Goal: Task Accomplishment & Management: Manage account settings

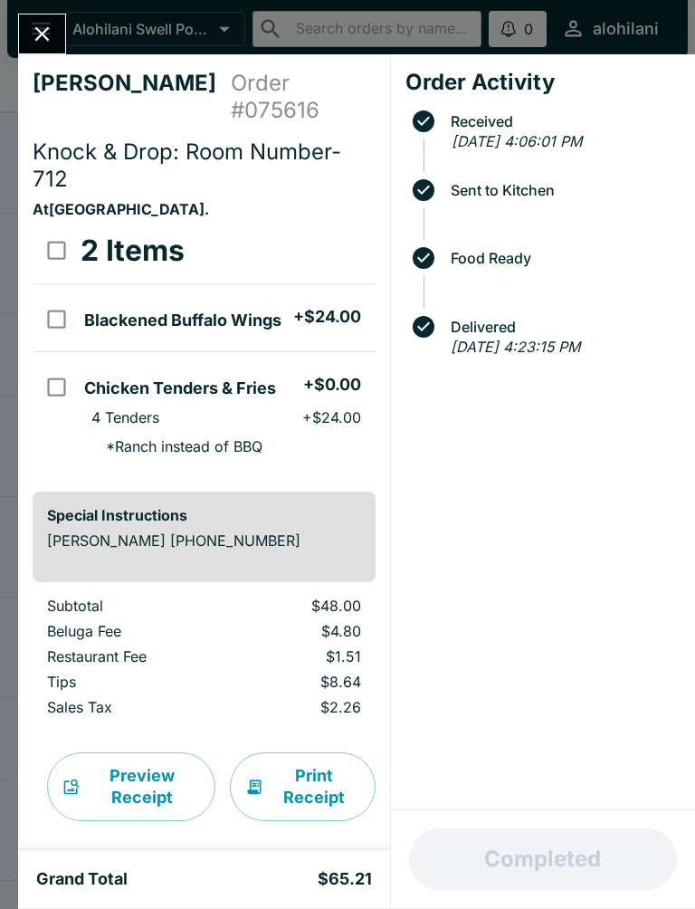
click at [45, 22] on icon "Close" at bounding box center [42, 34] width 24 height 24
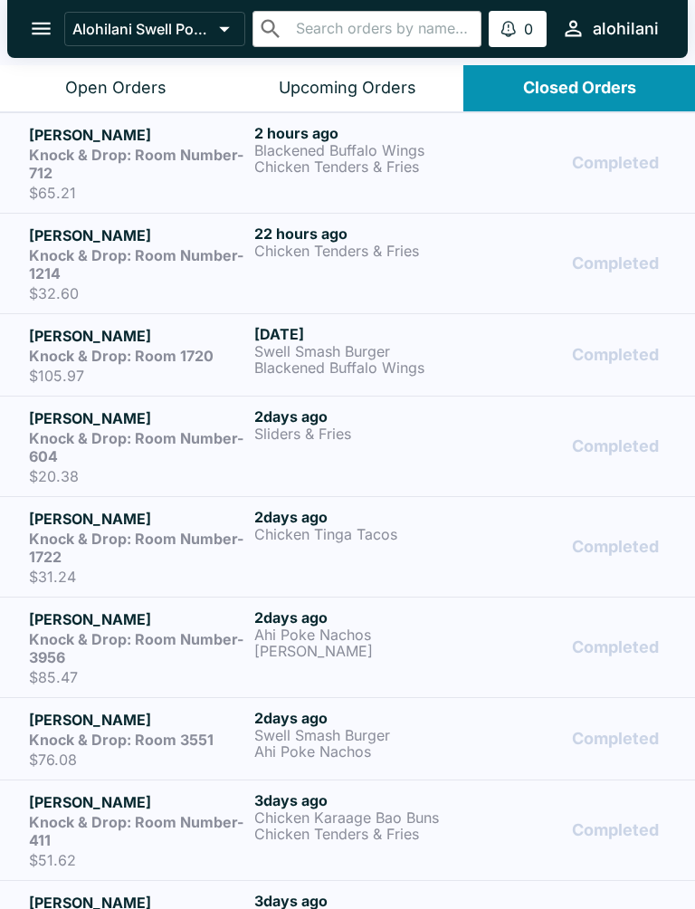
click at [133, 91] on div "Open Orders" at bounding box center [115, 88] width 101 height 21
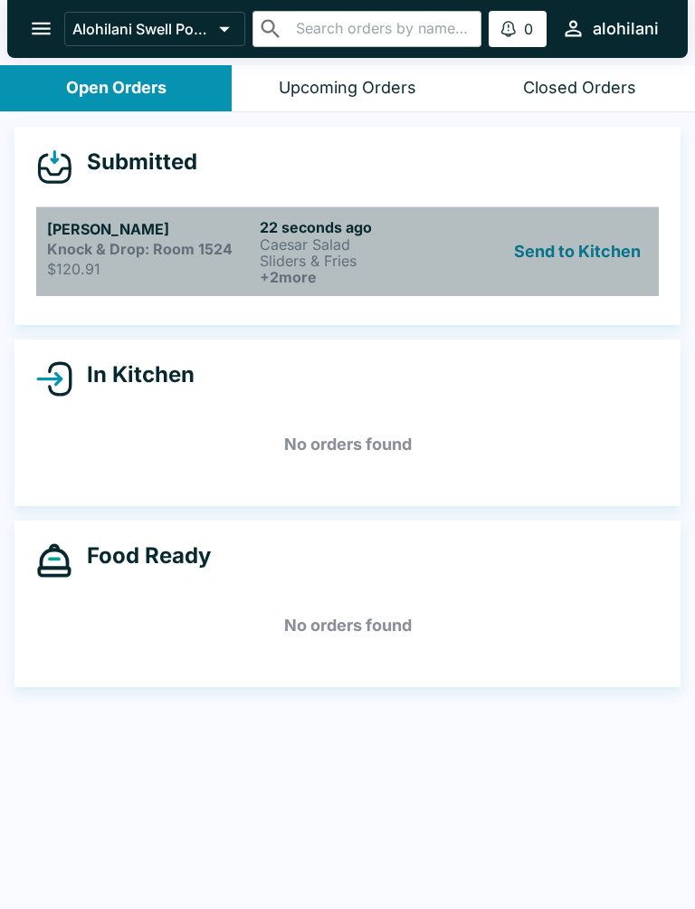
click at [217, 252] on strong "Knock & Drop: Room 1524" at bounding box center [140, 249] width 186 height 18
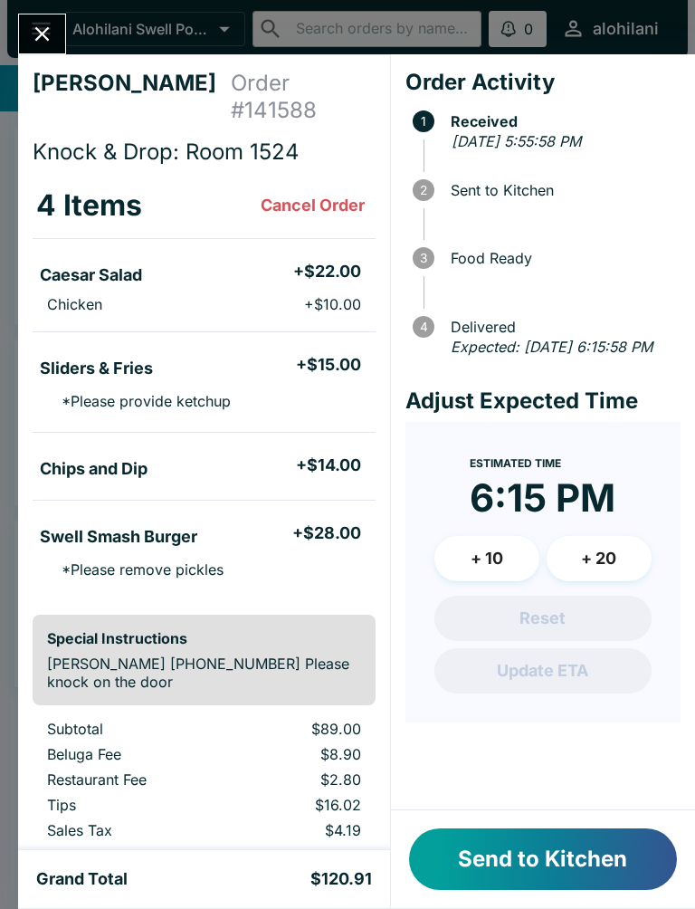
click at [598, 842] on button "Send to Kitchen" at bounding box center [543, 859] width 268 height 62
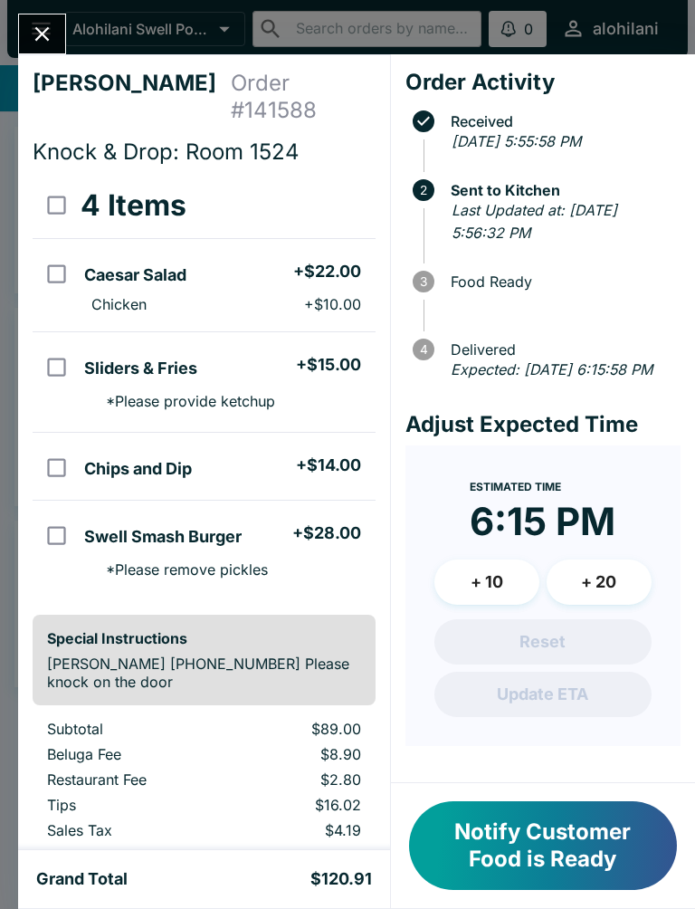
click at [394, 29] on div "[PERSON_NAME] Order # 141588 Knock & Drop: Room 1524 4 Items Caesar Salad + $22…" at bounding box center [347, 454] width 695 height 909
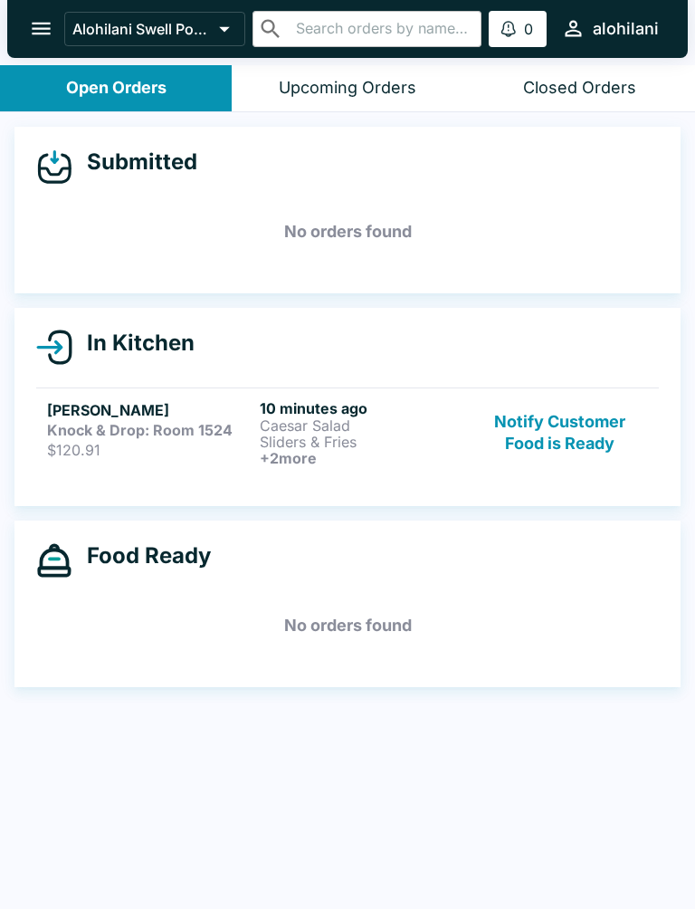
click at [409, 411] on h6 "10 minutes ago" at bounding box center [363, 408] width 206 height 18
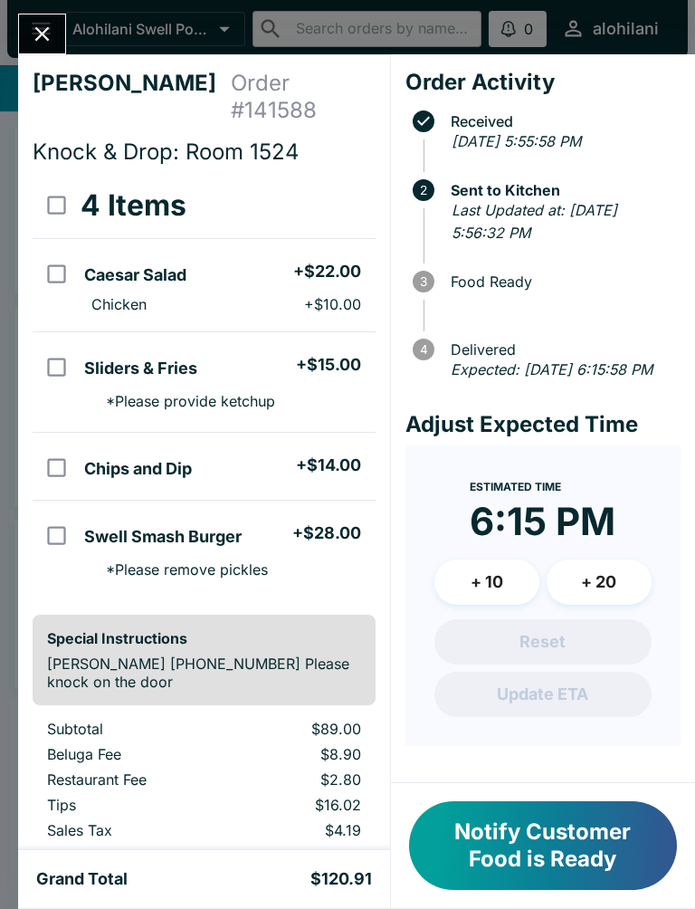
click at [406, 25] on div "[PERSON_NAME] Order # 141588 Knock & Drop: Room 1524 4 Items Caesar Salad + $22…" at bounding box center [347, 454] width 695 height 909
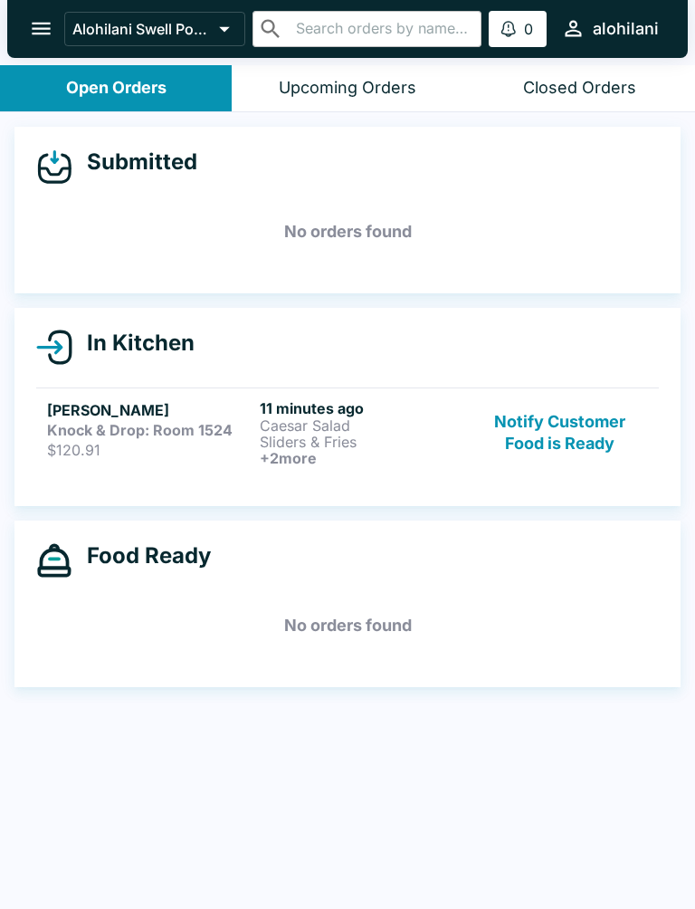
click at [628, 22] on div "alohilani" at bounding box center [626, 29] width 66 height 22
click at [273, 405] on div at bounding box center [347, 454] width 695 height 909
click at [573, 422] on button "Notify Customer Food is Ready" at bounding box center [561, 432] width 176 height 67
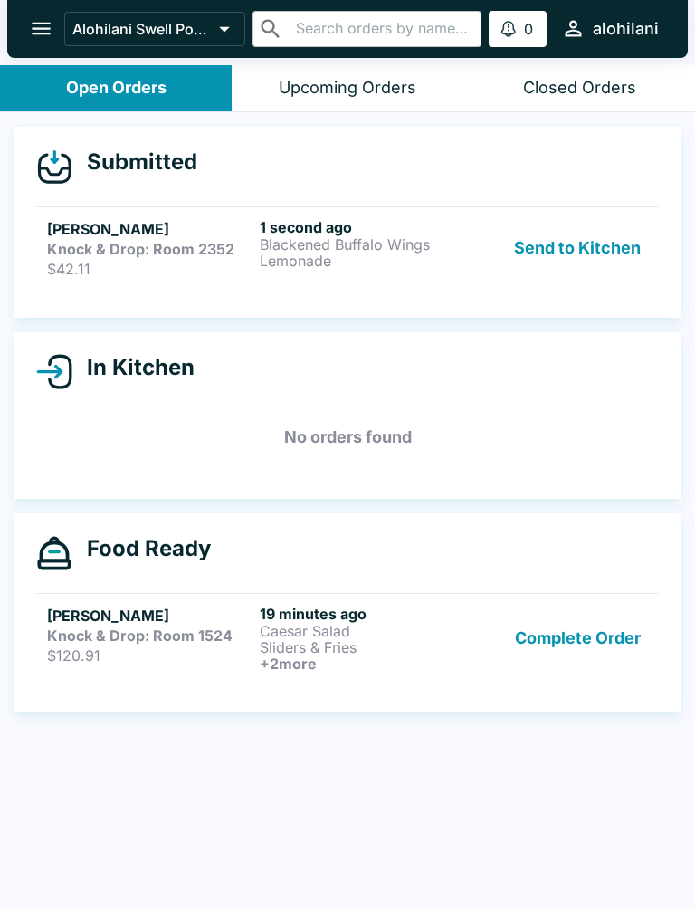
click at [581, 241] on button "Send to Kitchen" at bounding box center [577, 248] width 141 height 60
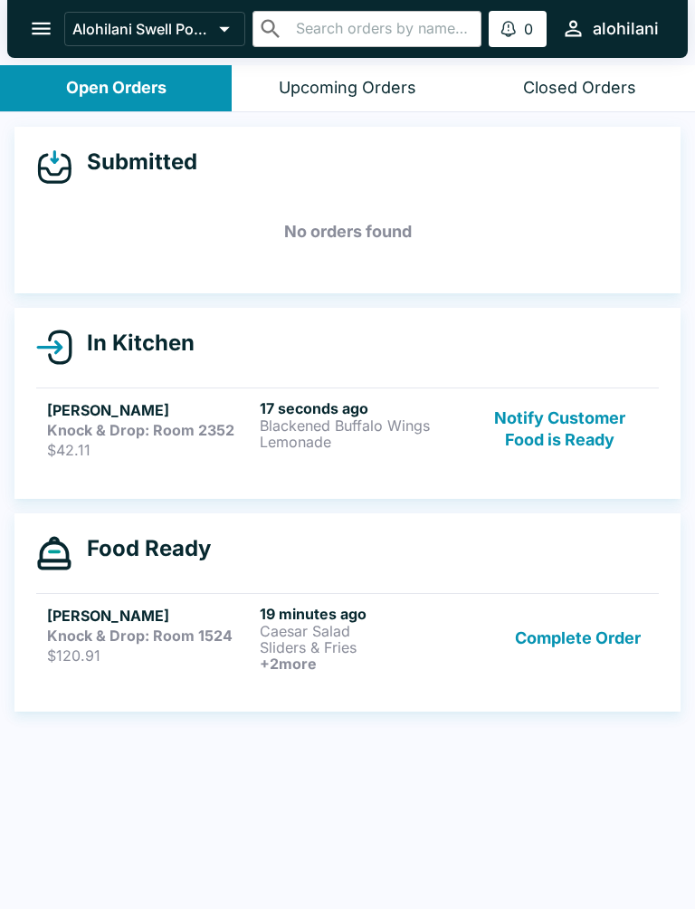
click at [170, 407] on h5 "[PERSON_NAME]" at bounding box center [150, 410] width 206 height 22
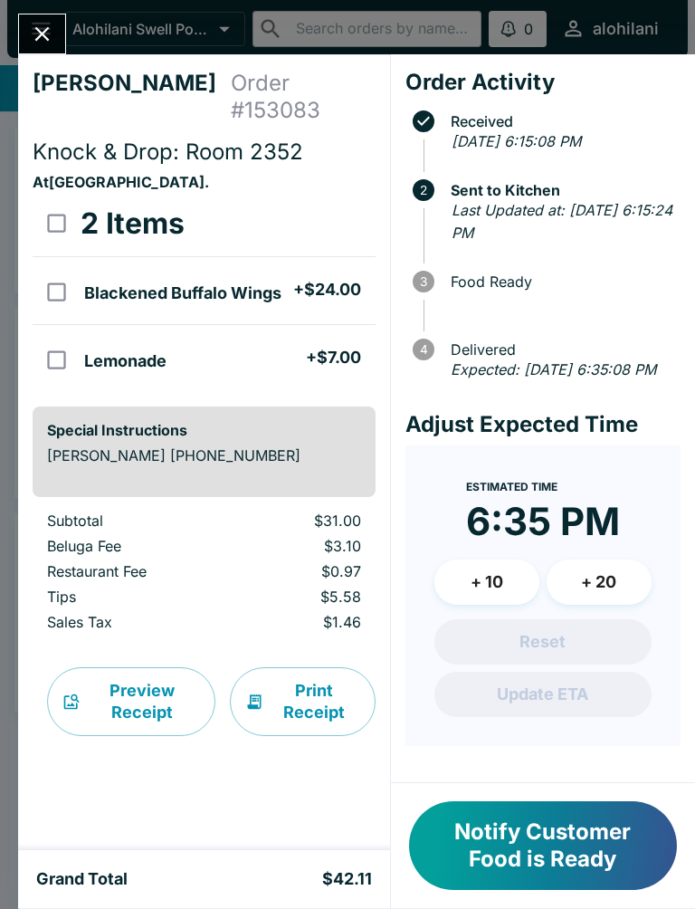
click at [313, 678] on button "Print Receipt" at bounding box center [303, 701] width 146 height 69
click at [377, 19] on div "[PERSON_NAME] Order # 153083 Knock & Drop: Room 2352 At [GEOGRAPHIC_DATA] . 2 I…" at bounding box center [347, 454] width 695 height 909
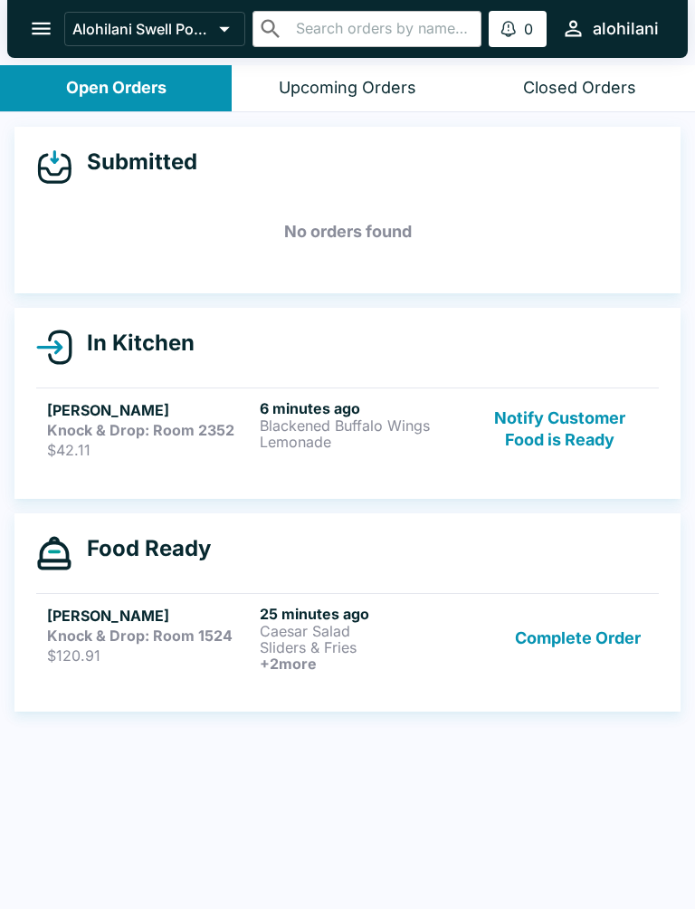
click at [323, 639] on p "Sliders & Fries" at bounding box center [363, 647] width 206 height 16
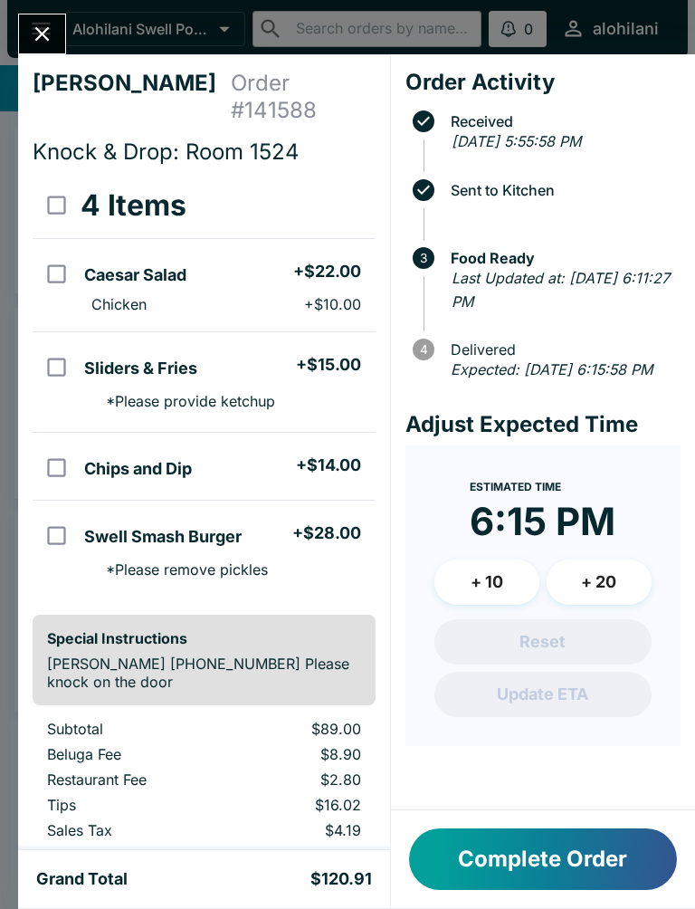
click at [341, 899] on div "Grand Total $120.91" at bounding box center [204, 879] width 372 height 58
click at [346, 903] on div "Grand Total $120.91" at bounding box center [204, 879] width 372 height 58
click at [43, 26] on icon "Close" at bounding box center [42, 34] width 24 height 24
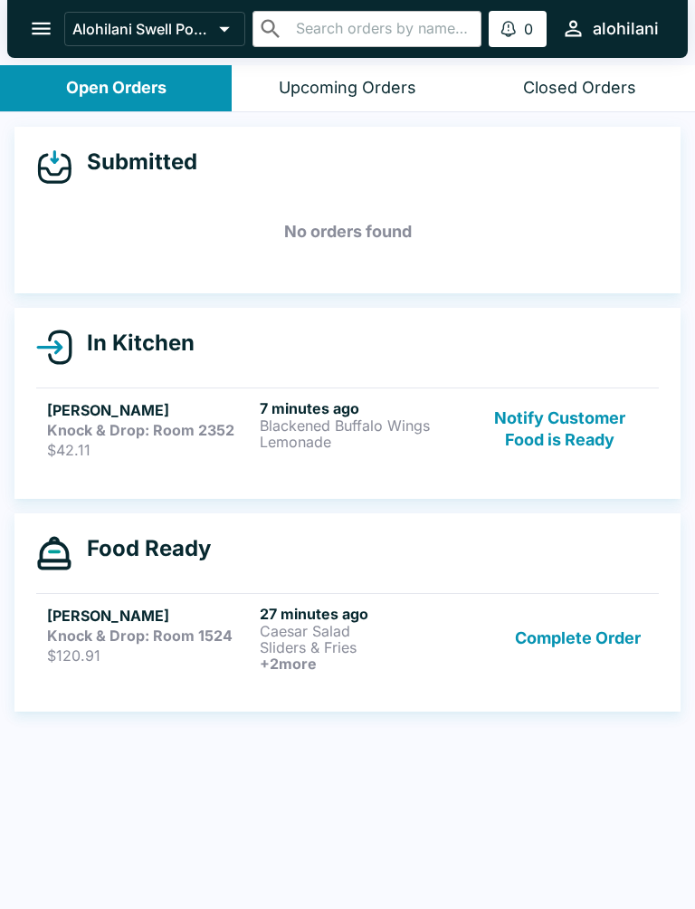
click at [567, 89] on div "Closed Orders" at bounding box center [579, 88] width 113 height 21
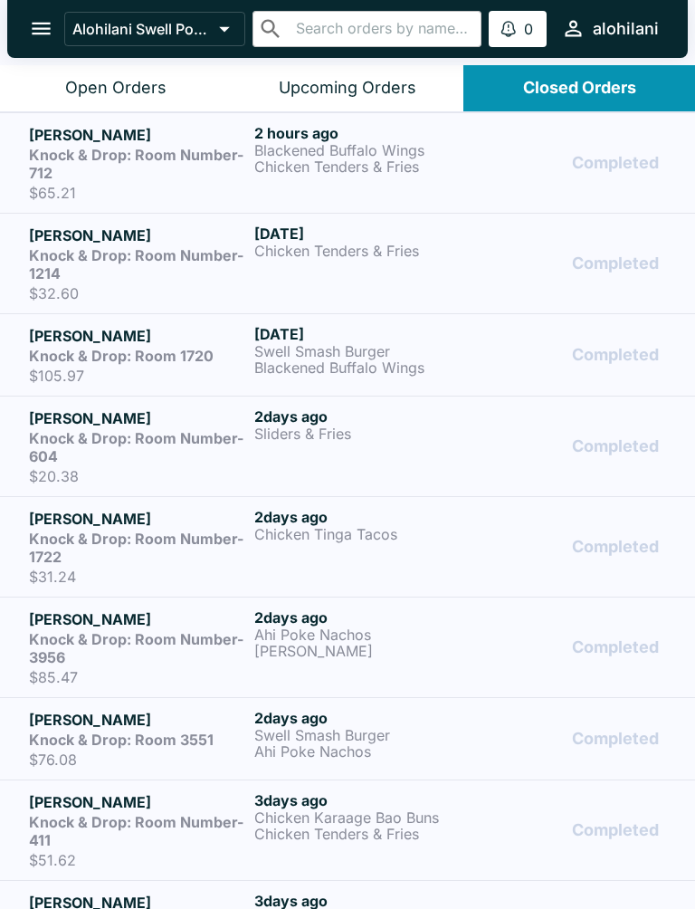
click at [206, 151] on strong "Knock & Drop: Room Number-712" at bounding box center [136, 164] width 215 height 36
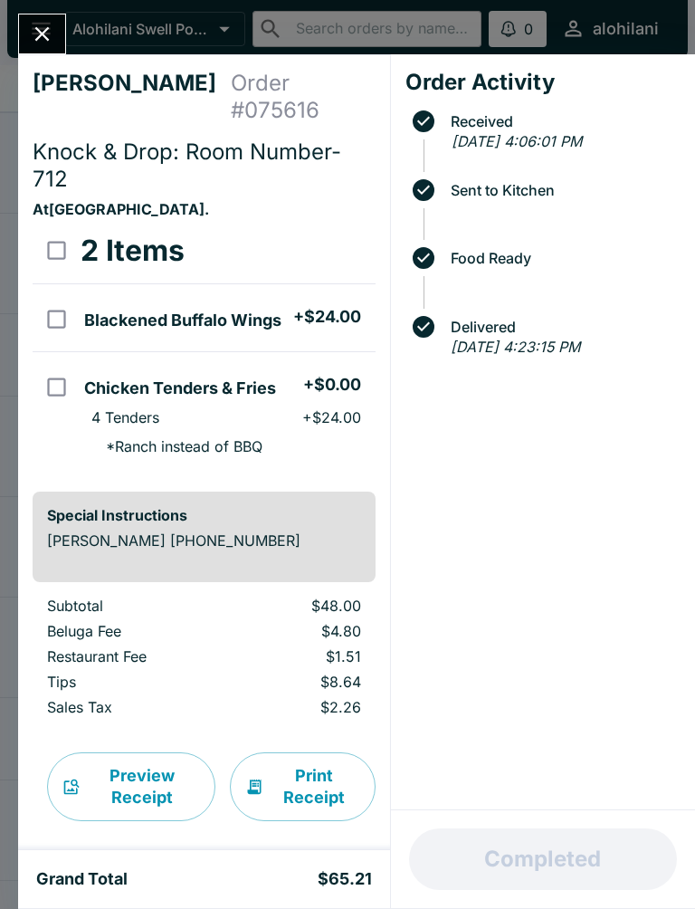
click at [47, 19] on button "Close" at bounding box center [42, 33] width 46 height 39
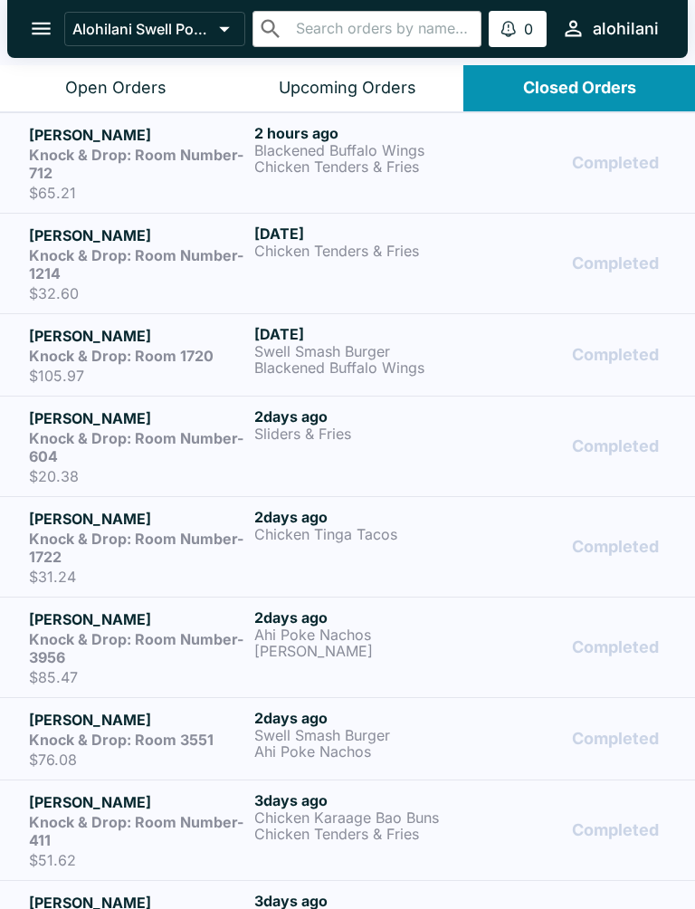
click at [336, 359] on p "Blackened Buffalo Wings" at bounding box center [363, 367] width 218 height 16
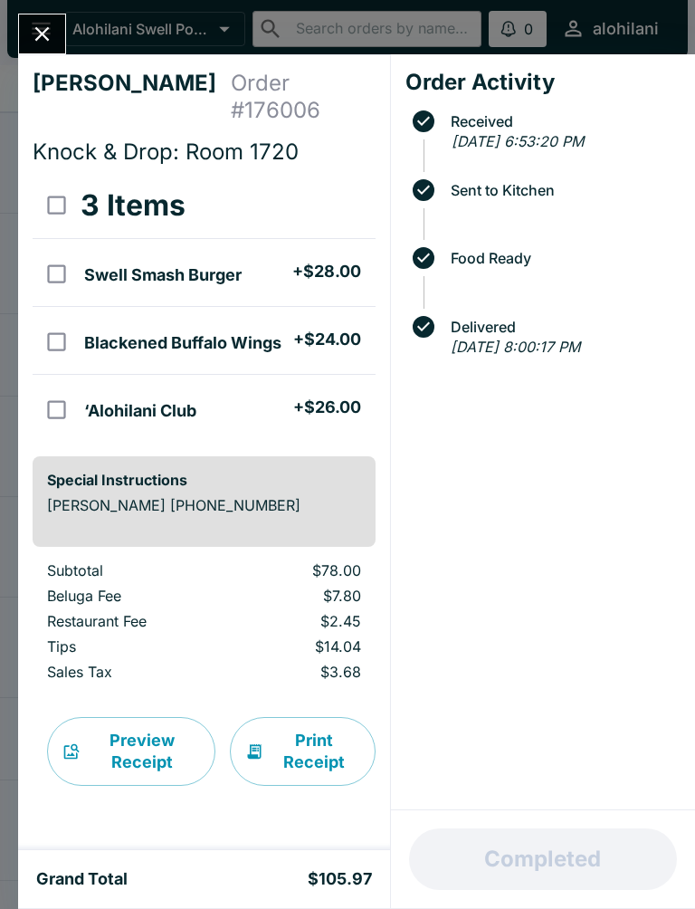
click at [35, 37] on icon "Close" at bounding box center [42, 34] width 24 height 24
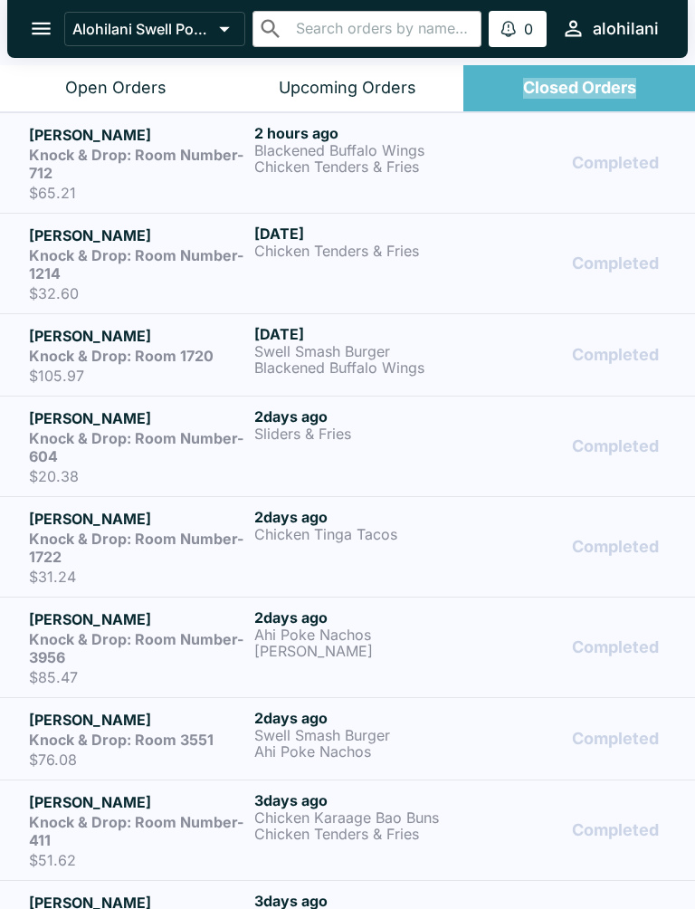
click at [602, 80] on div "Closed Orders" at bounding box center [579, 88] width 113 height 21
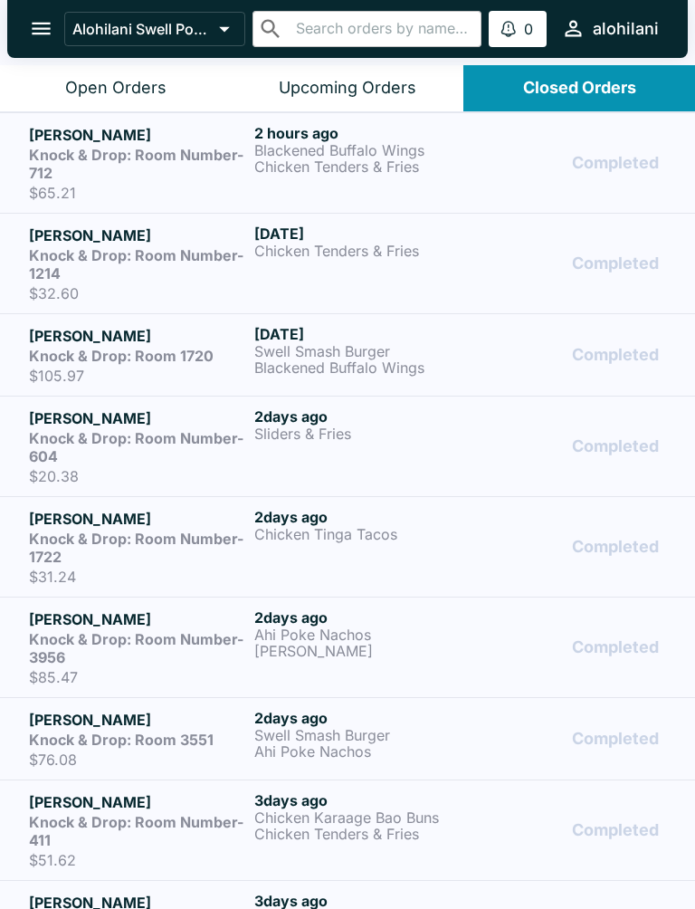
click at [369, 90] on div "Upcoming Orders" at bounding box center [348, 88] width 138 height 21
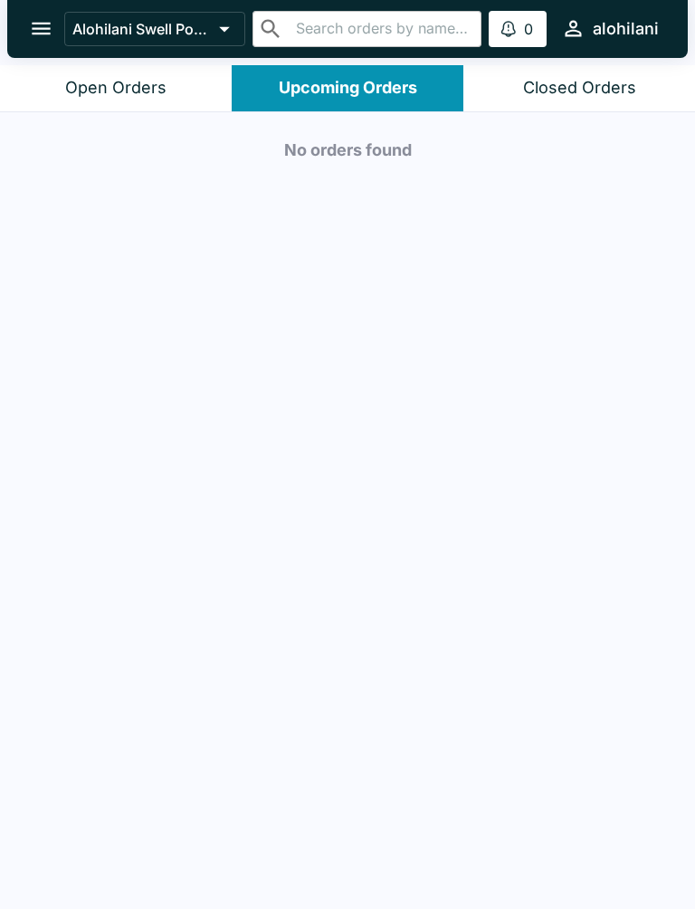
click at [129, 81] on div "Open Orders" at bounding box center [115, 88] width 101 height 21
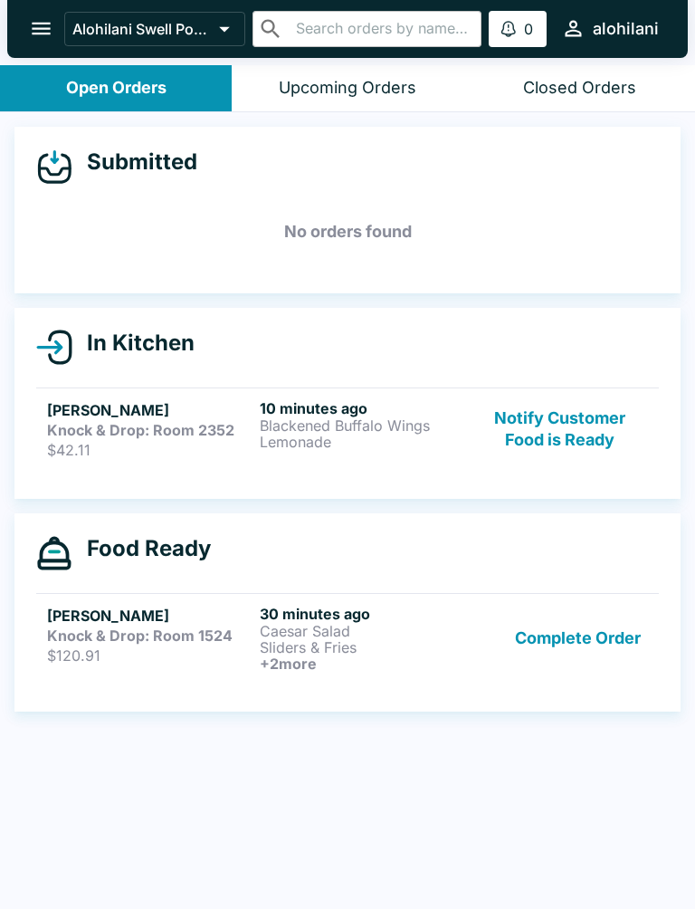
click at [312, 632] on p "Caesar Salad" at bounding box center [363, 631] width 206 height 16
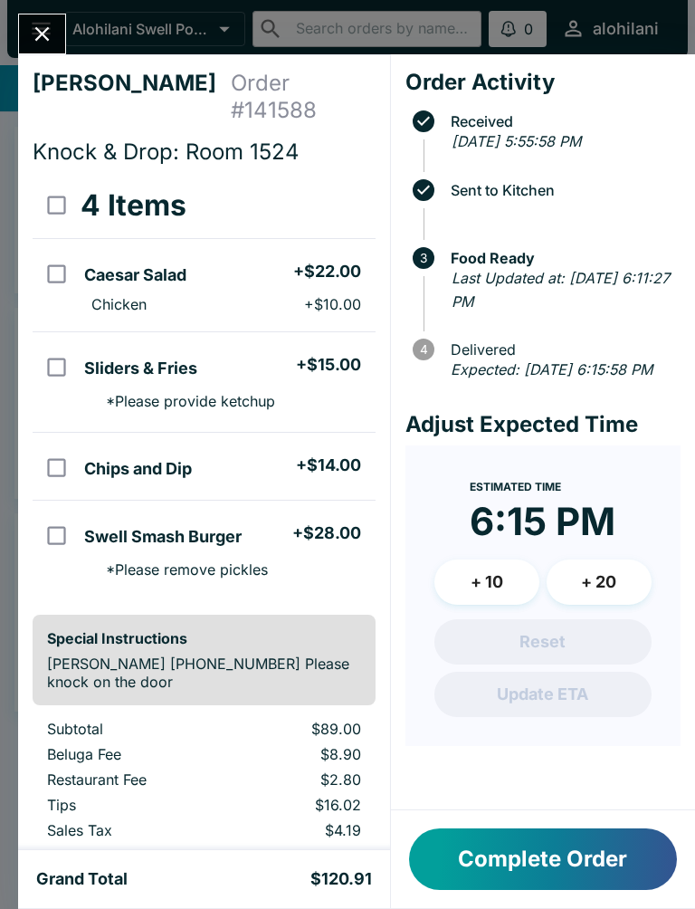
click at [537, 852] on button "Complete Order" at bounding box center [543, 859] width 268 height 62
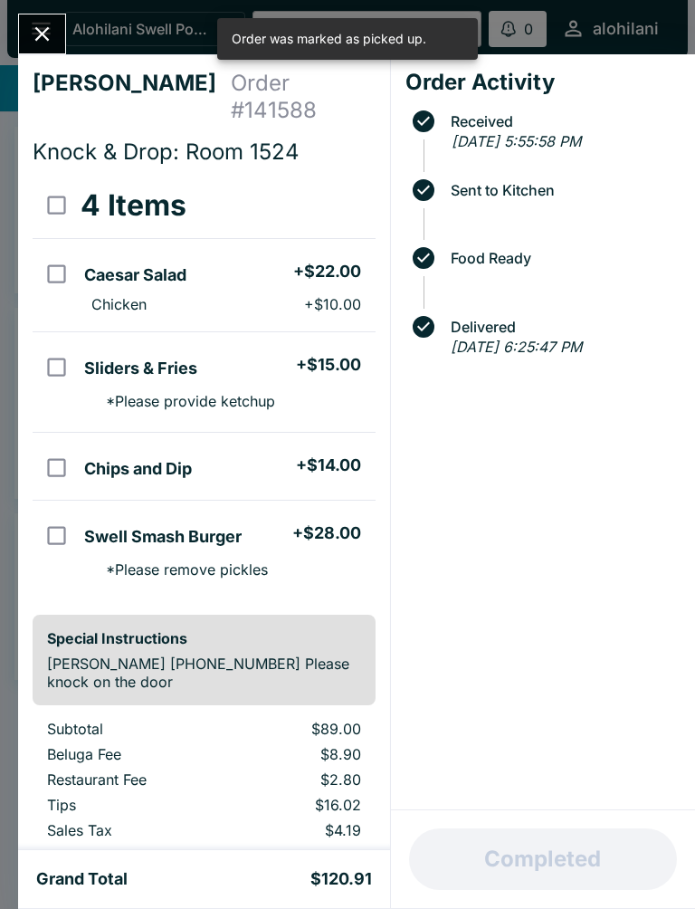
click at [62, 24] on button "Close" at bounding box center [42, 33] width 46 height 39
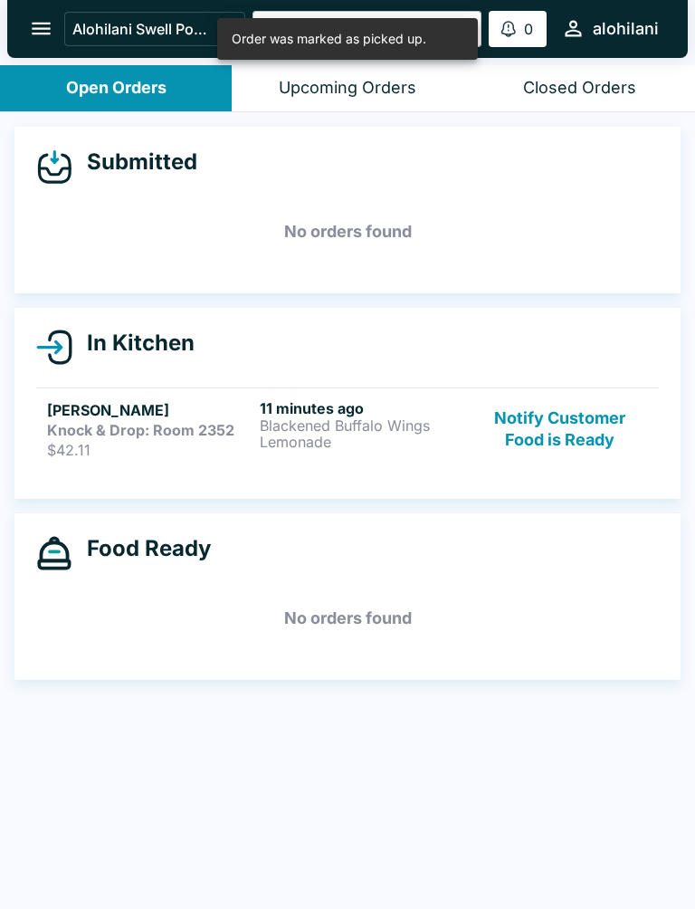
click at [230, 399] on h5 "[PERSON_NAME]" at bounding box center [150, 410] width 206 height 22
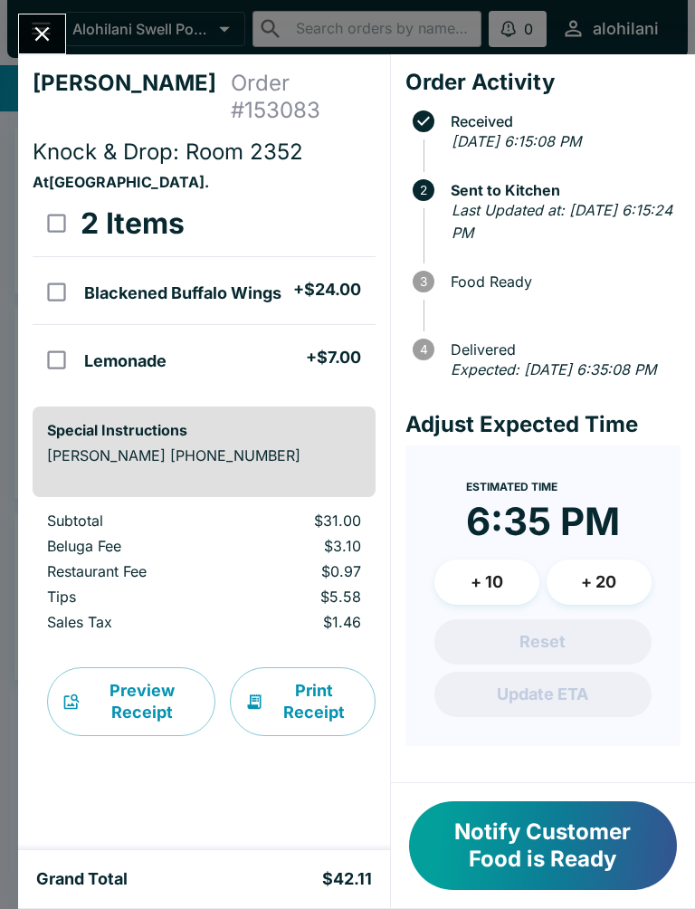
click at [526, 824] on button "Notify Customer Food is Ready" at bounding box center [543, 845] width 268 height 89
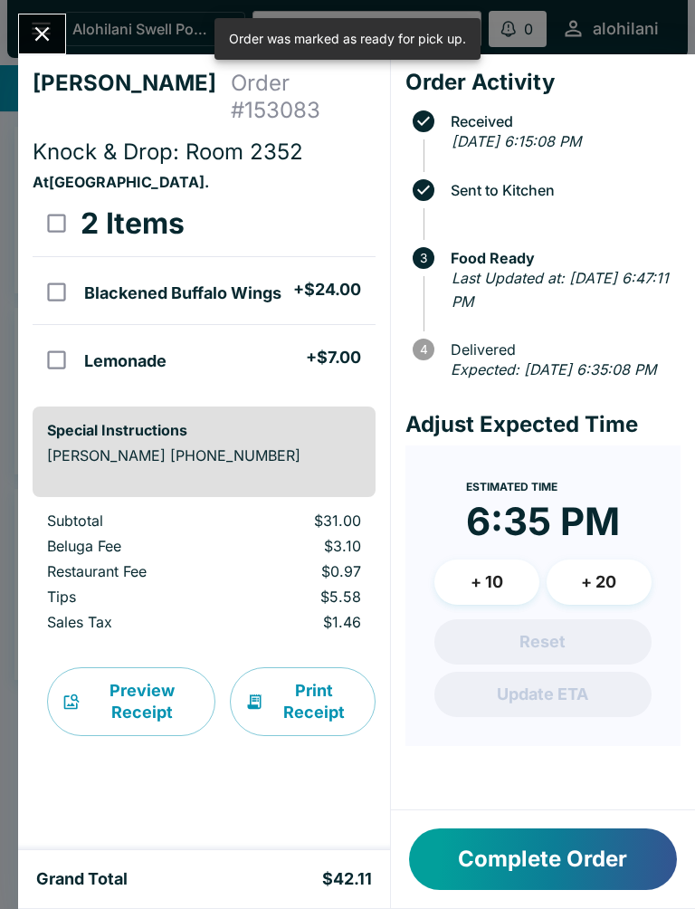
click at [106, 33] on div "[PERSON_NAME] Order # 153083 Knock & Drop: Room 2352 At [GEOGRAPHIC_DATA] . 2 I…" at bounding box center [347, 454] width 695 height 909
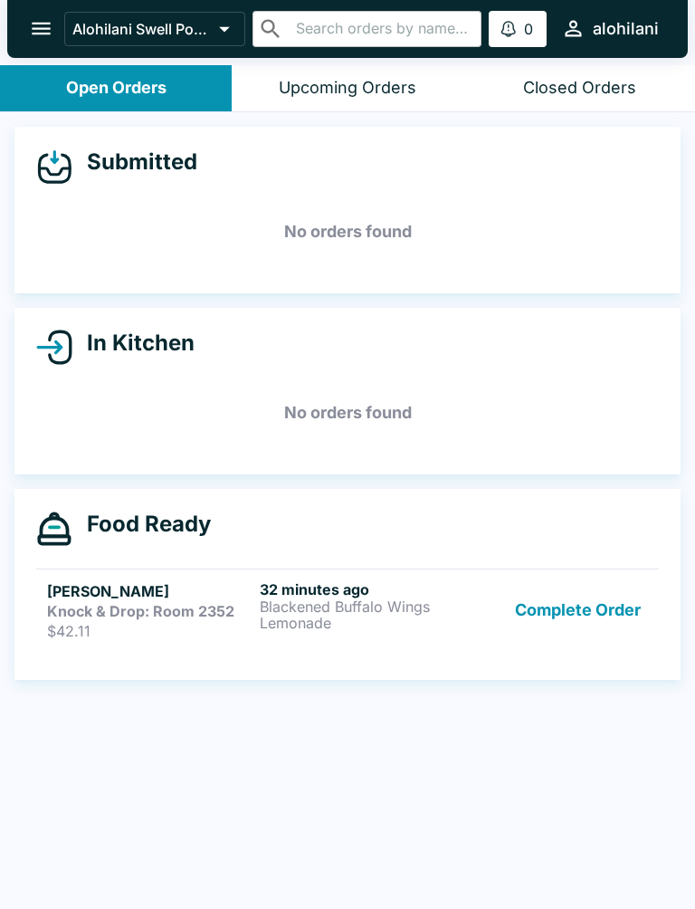
click at [123, 614] on strong "Knock & Drop: Room 2352" at bounding box center [140, 611] width 187 height 18
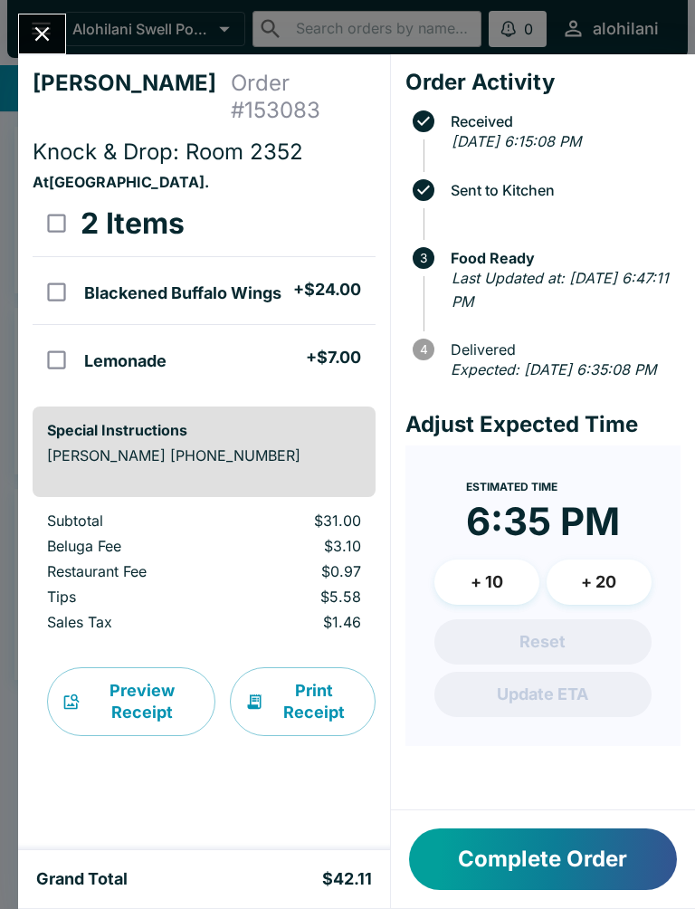
click at [556, 875] on button "Complete Order" at bounding box center [543, 859] width 268 height 62
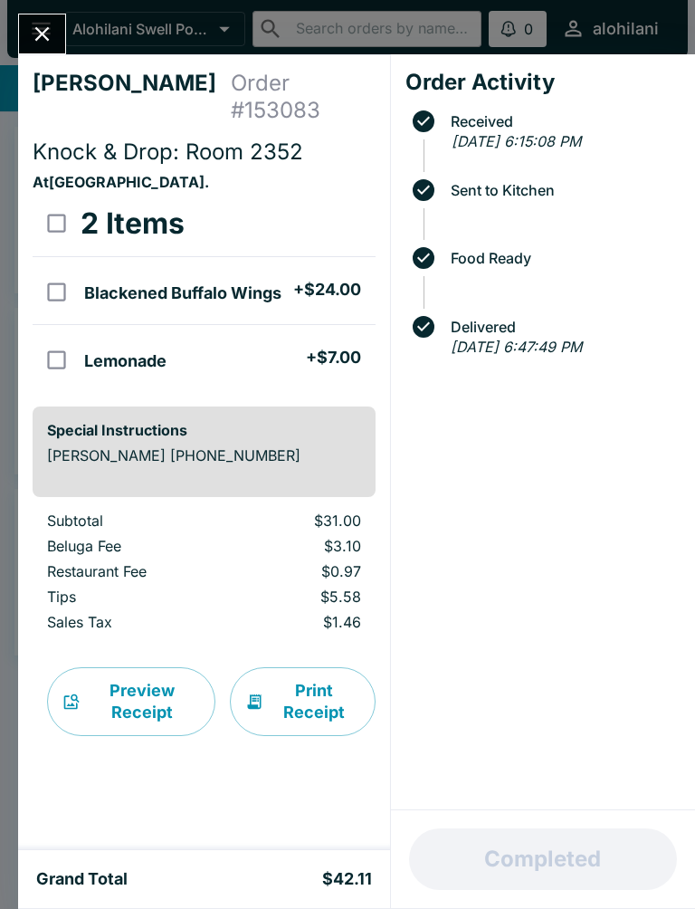
click at [39, 33] on icon "Close" at bounding box center [42, 34] width 24 height 24
